Goal: Information Seeking & Learning: Learn about a topic

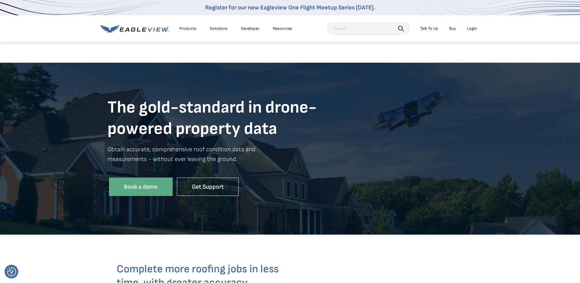
click at [190, 29] on div "Products" at bounding box center [187, 28] width 17 height 5
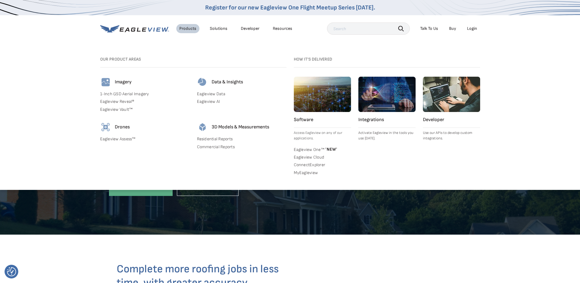
click at [211, 101] on link "Eagleview AI" at bounding box center [241, 101] width 89 height 5
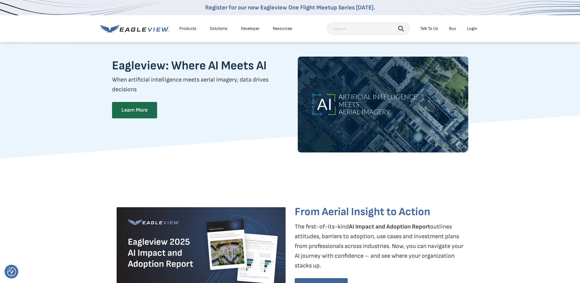
drag, startPoint x: 581, startPoint y: 37, endPoint x: 572, endPoint y: 11, distance: 27.2
click at [187, 29] on div "Products" at bounding box center [187, 28] width 17 height 5
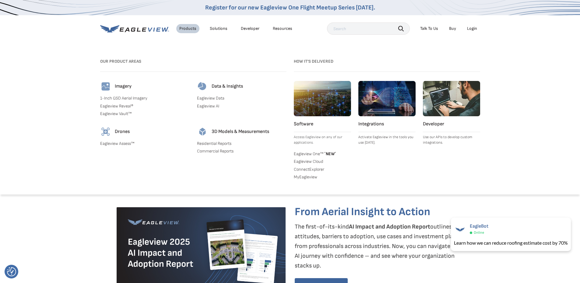
click at [124, 107] on link "Eagleview Reveal®" at bounding box center [144, 105] width 89 height 5
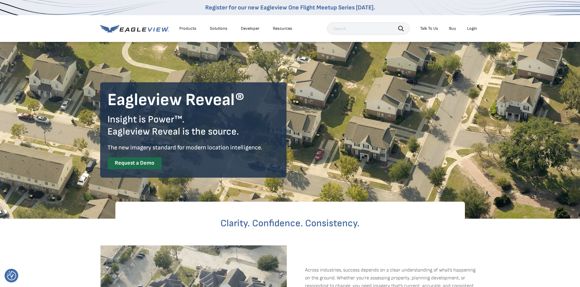
click at [189, 29] on div "Products" at bounding box center [187, 28] width 17 height 5
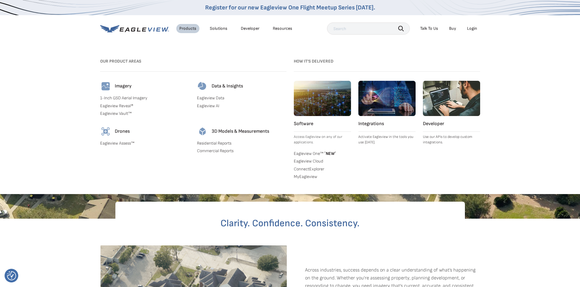
click at [121, 114] on link "Eagleview Vault™" at bounding box center [144, 113] width 89 height 5
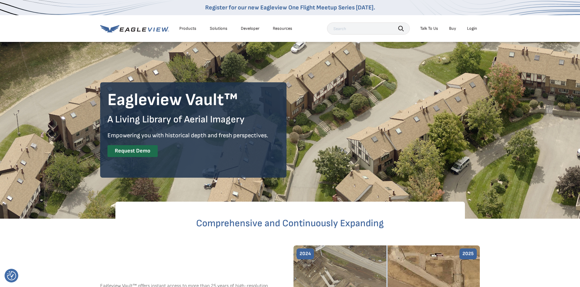
click at [187, 28] on div "Products" at bounding box center [187, 28] width 17 height 5
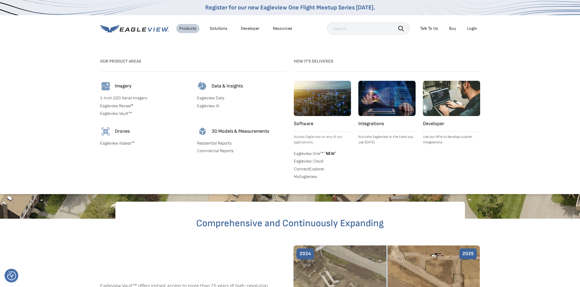
click at [310, 153] on link "Eagleview One™ * NEW *" at bounding box center [322, 153] width 57 height 6
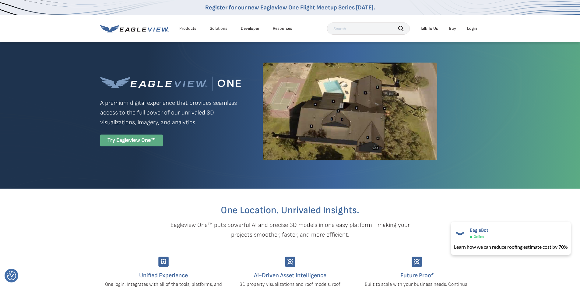
click at [150, 141] on div "Try Eagleview One™" at bounding box center [131, 141] width 63 height 12
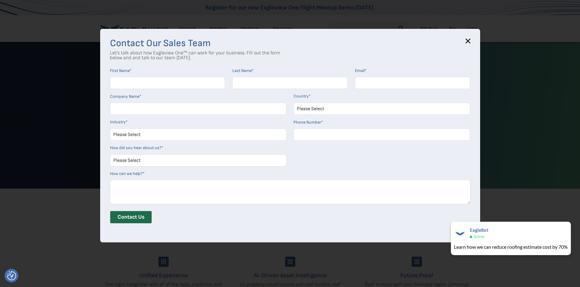
click at [469, 43] on icon at bounding box center [467, 41] width 5 height 5
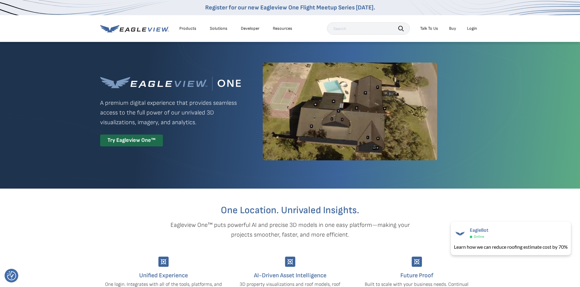
click at [368, 118] on img at bounding box center [350, 112] width 174 height 98
click at [184, 27] on div "Products" at bounding box center [187, 28] width 17 height 5
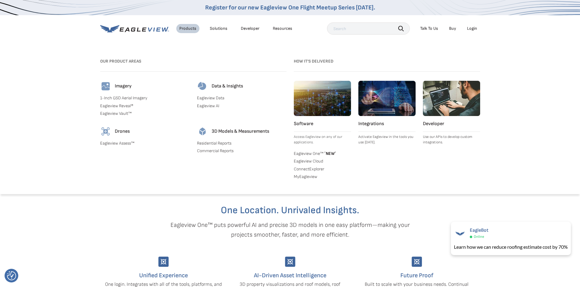
click at [120, 97] on link "1-Inch GSD Aerial Imagery" at bounding box center [144, 98] width 89 height 5
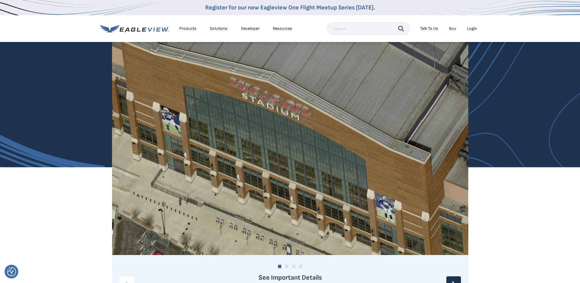
scroll to position [610, 0]
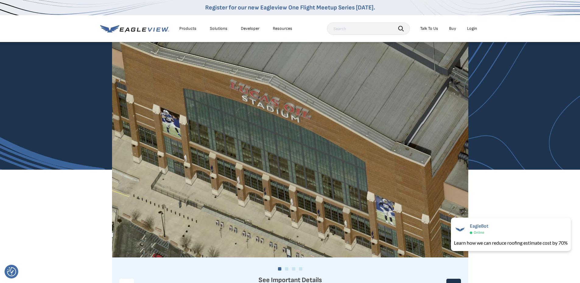
click at [308, 182] on img at bounding box center [290, 138] width 356 height 242
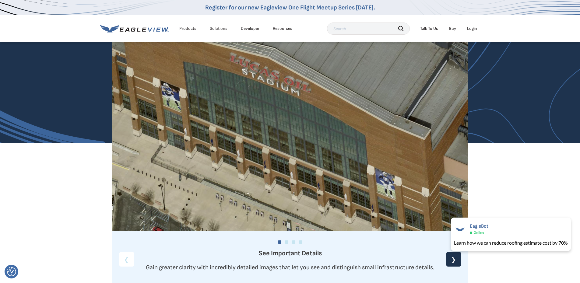
scroll to position [644, 0]
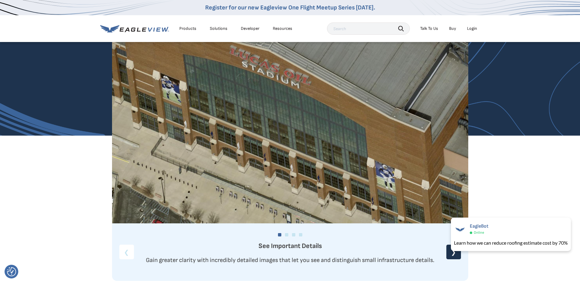
click at [451, 255] on div "❯" at bounding box center [453, 252] width 15 height 15
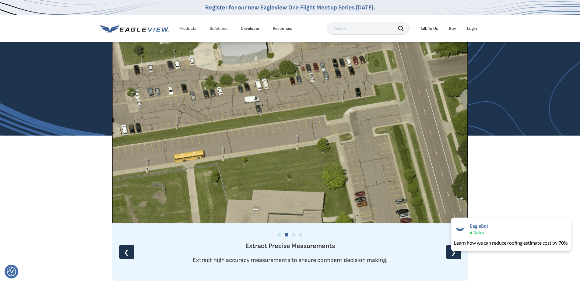
click at [451, 255] on div "❯" at bounding box center [453, 252] width 15 height 15
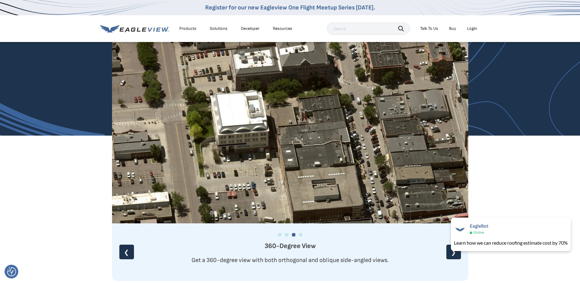
click at [451, 255] on div "❯" at bounding box center [453, 252] width 15 height 15
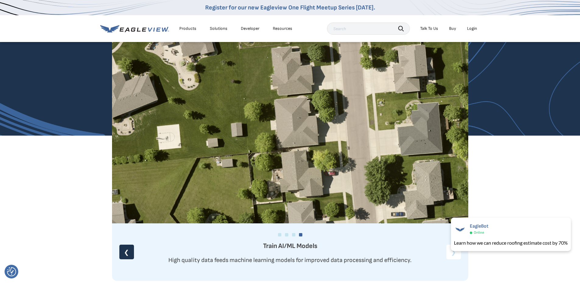
click at [451, 255] on p "High quality data feeds machine learning models for improved data processing an…" at bounding box center [290, 260] width 356 height 10
click at [127, 252] on div "❮" at bounding box center [126, 252] width 15 height 15
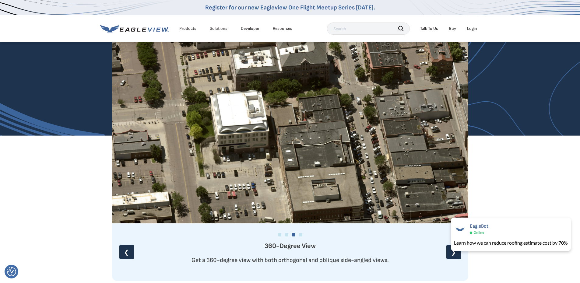
click at [127, 252] on div "❮" at bounding box center [126, 252] width 15 height 15
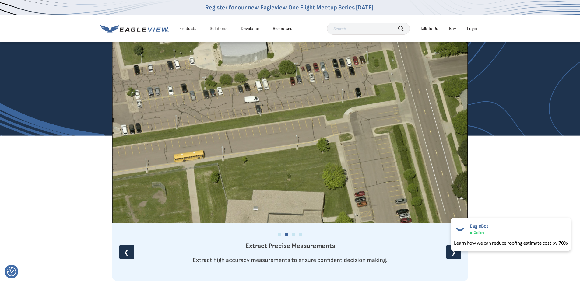
click at [127, 252] on div "❮" at bounding box center [126, 252] width 15 height 15
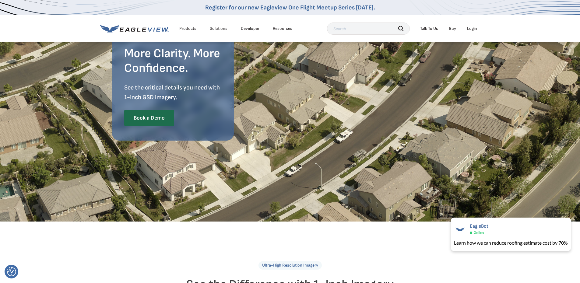
scroll to position [0, 0]
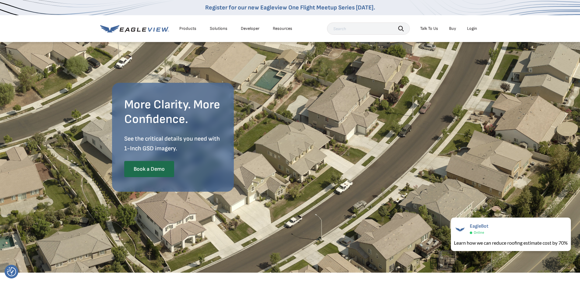
click at [222, 29] on div "Solutions" at bounding box center [219, 28] width 18 height 5
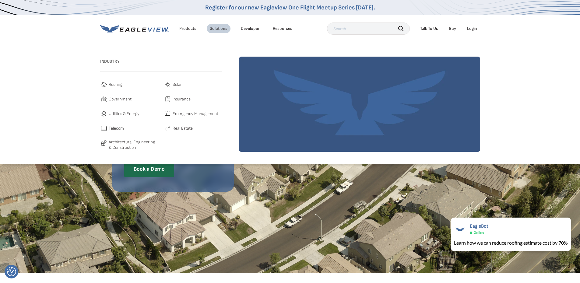
click at [189, 32] on li "Products" at bounding box center [187, 28] width 23 height 9
click at [188, 28] on div "Products" at bounding box center [187, 28] width 17 height 5
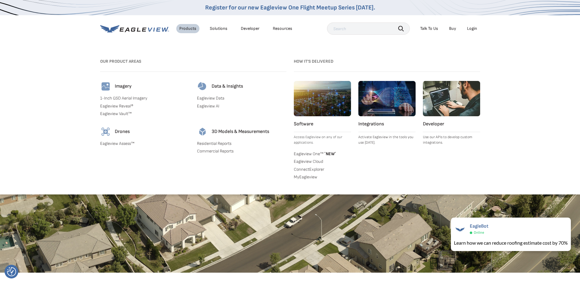
click at [215, 144] on link "Residential Reports" at bounding box center [241, 143] width 89 height 5
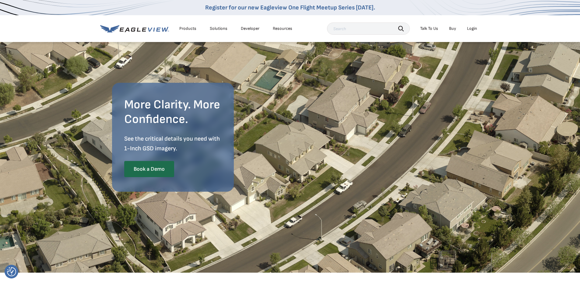
click at [189, 29] on div "Products" at bounding box center [187, 28] width 17 height 5
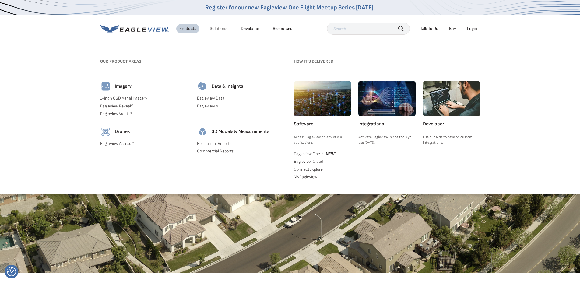
click at [127, 106] on link "Eagleview Reveal®" at bounding box center [144, 105] width 89 height 5
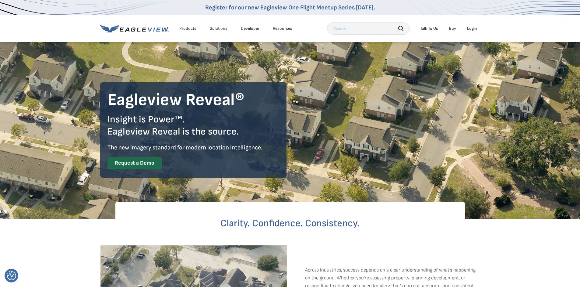
click at [185, 29] on div "Products" at bounding box center [187, 28] width 17 height 5
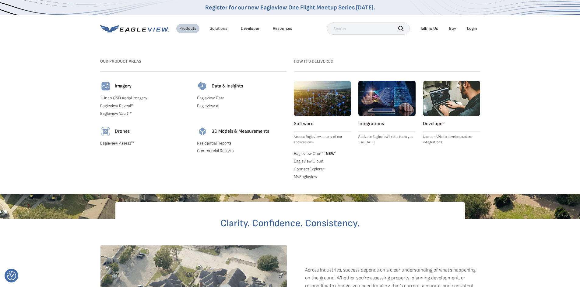
click at [211, 106] on link "Eagleview AI" at bounding box center [241, 105] width 89 height 5
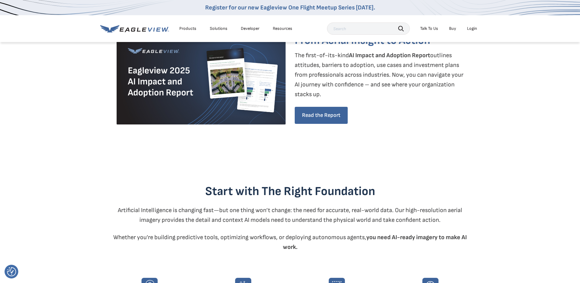
scroll to position [169, 0]
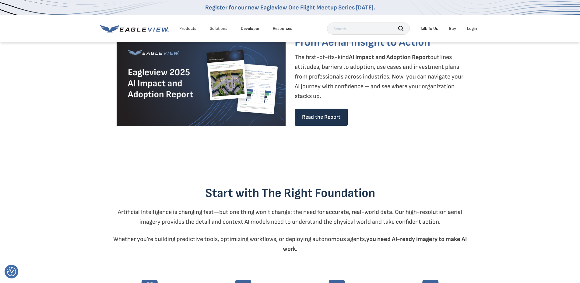
click at [324, 118] on link "Read the Report" at bounding box center [320, 117] width 53 height 17
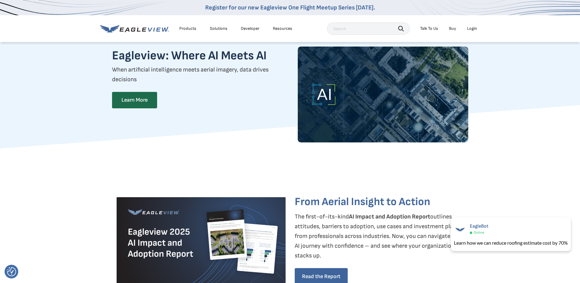
scroll to position [0, 0]
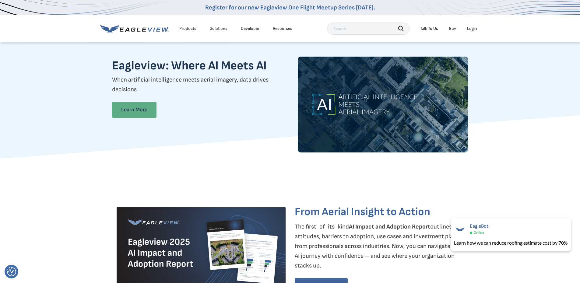
click at [152, 109] on link "Learn More" at bounding box center [134, 110] width 44 height 16
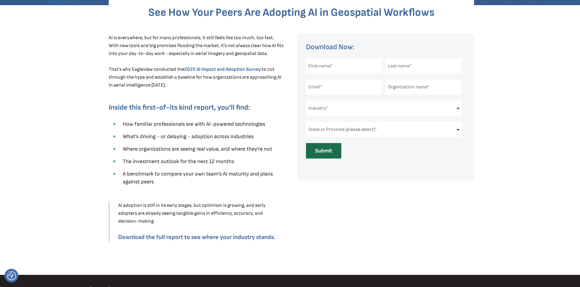
scroll to position [188, 0]
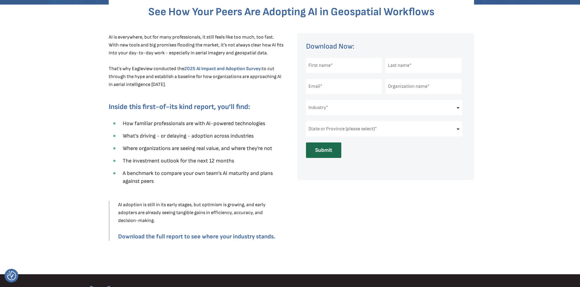
click at [221, 238] on strong "Download the full report to see where your industry stands." at bounding box center [196, 236] width 157 height 7
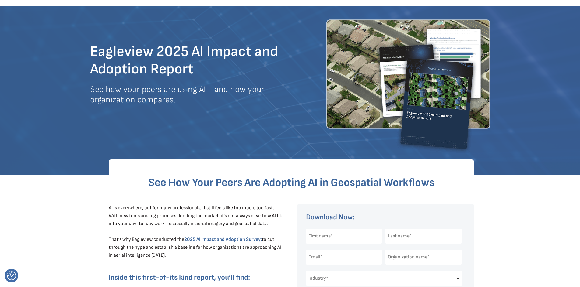
scroll to position [16, 0]
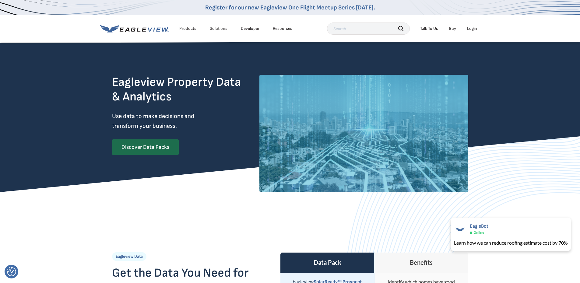
click at [190, 28] on div "Products" at bounding box center [187, 28] width 17 height 5
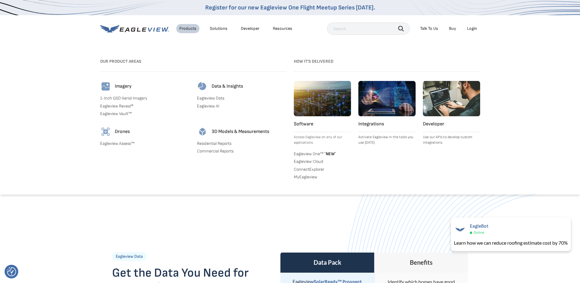
click at [125, 96] on link "1-Inch GSD Aerial Imagery" at bounding box center [144, 98] width 89 height 5
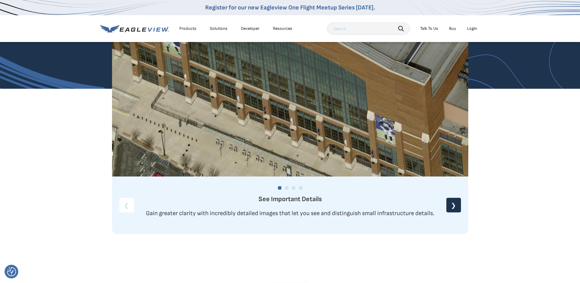
scroll to position [703, 0]
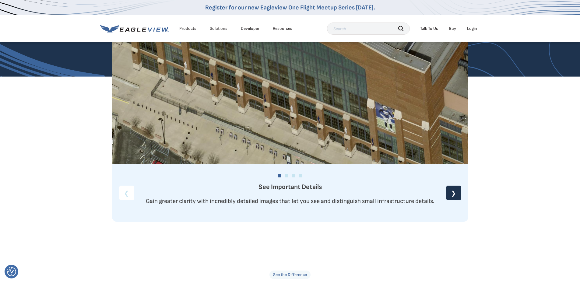
click at [451, 195] on div "❯" at bounding box center [453, 193] width 15 height 15
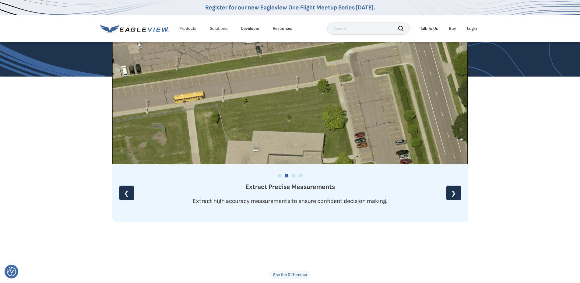
click at [451, 195] on div "❯" at bounding box center [453, 193] width 15 height 15
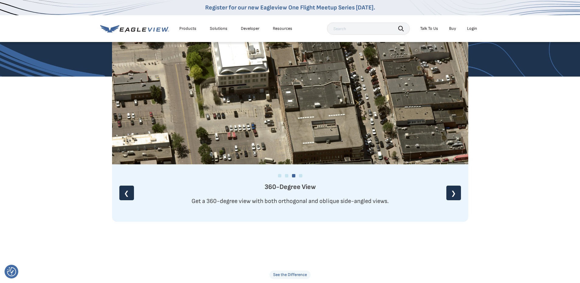
click at [451, 195] on div "❯" at bounding box center [453, 193] width 15 height 15
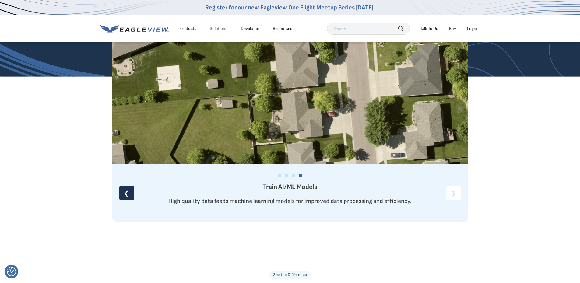
click at [451, 195] on div "Train AI/ML Models High quality data feeds machine learning models for improved…" at bounding box center [290, 194] width 356 height 24
click at [192, 28] on div "Products" at bounding box center [187, 28] width 17 height 5
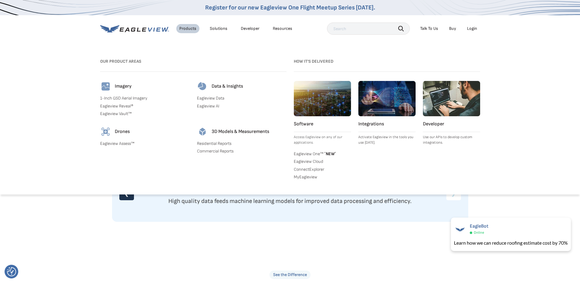
click at [114, 144] on link "Eagleview Assess™" at bounding box center [144, 143] width 89 height 5
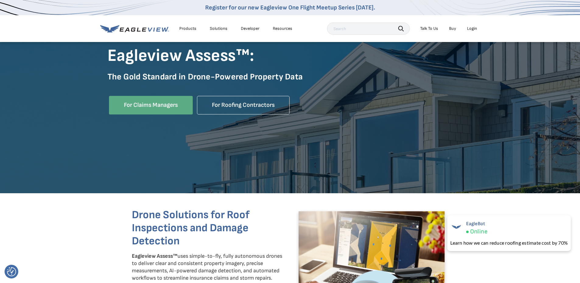
scroll to position [73, 0]
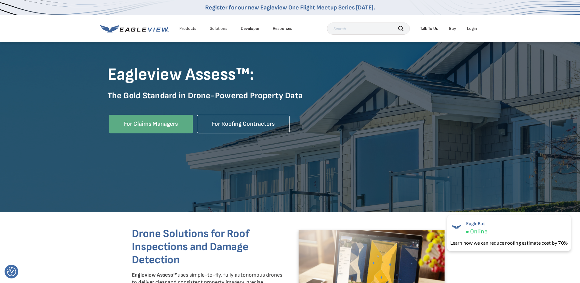
click at [187, 26] on div "Products" at bounding box center [187, 28] width 17 height 5
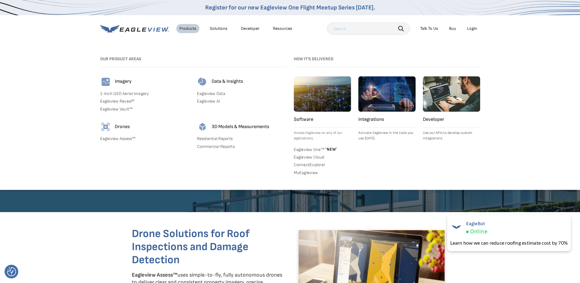
click at [213, 145] on link "Commercial Reports" at bounding box center [241, 146] width 89 height 5
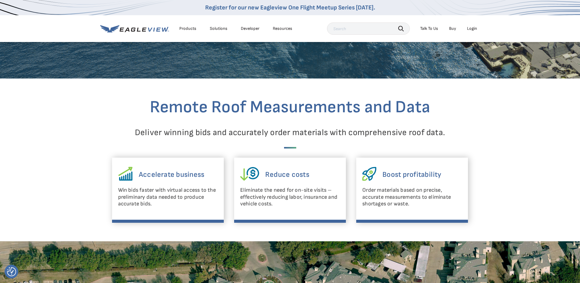
scroll to position [154, 0]
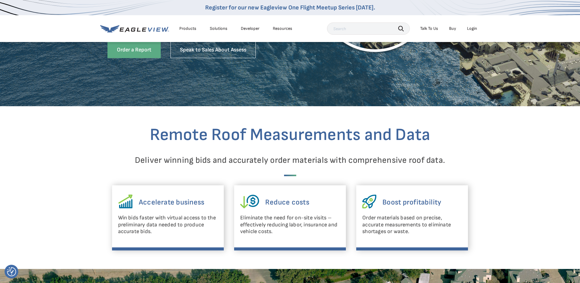
drag, startPoint x: 582, startPoint y: 28, endPoint x: 583, endPoint y: 50, distance: 21.9
